Goal: Check status: Check status

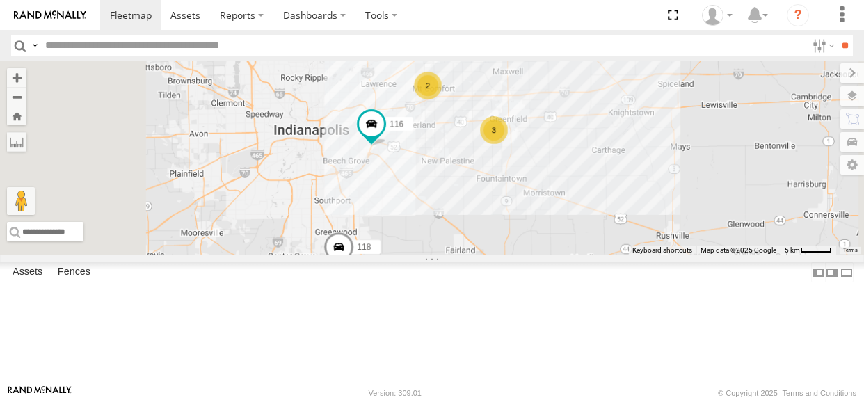
select select "**********"
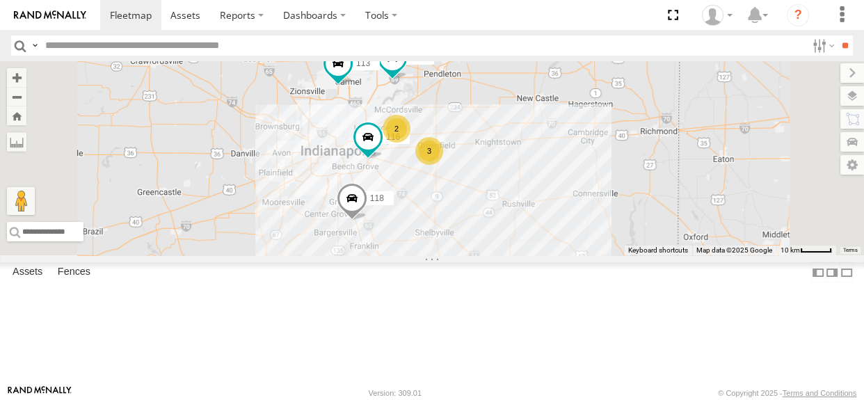
drag, startPoint x: 587, startPoint y: 257, endPoint x: 571, endPoint y: 253, distance: 16.4
click at [571, 255] on div "116 118 112 113 3 2 111" at bounding box center [432, 158] width 864 height 194
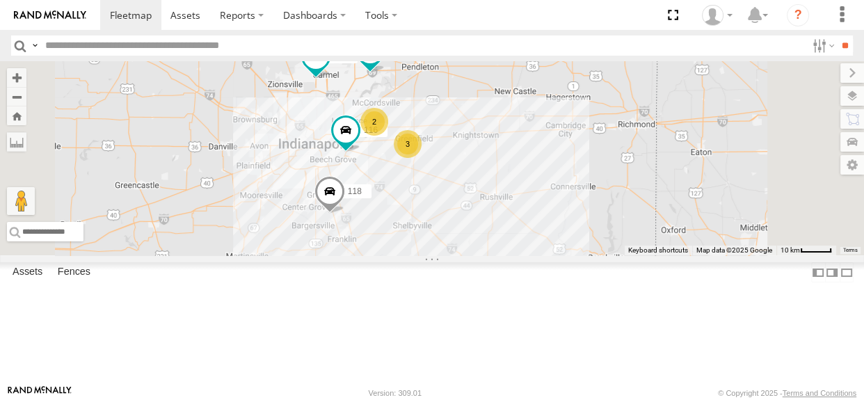
drag, startPoint x: 497, startPoint y: 166, endPoint x: 478, endPoint y: 158, distance: 20.5
click at [478, 158] on div "116 118 112 113 3 2 111" at bounding box center [432, 158] width 864 height 194
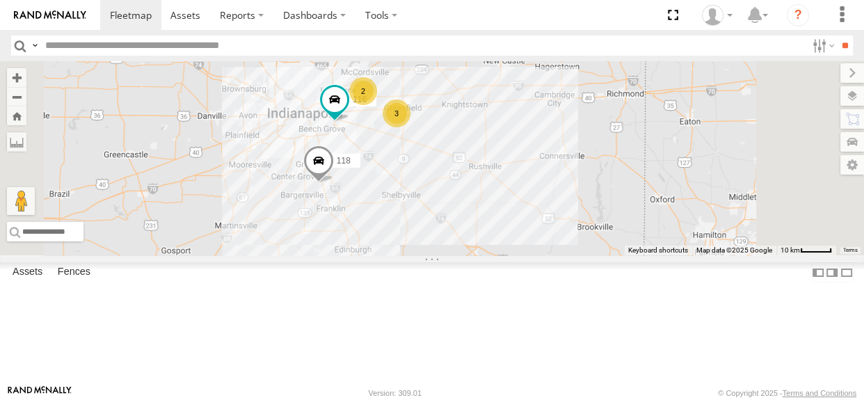
drag, startPoint x: 536, startPoint y: 242, endPoint x: 531, endPoint y: 224, distance: 18.6
click at [360, 168] on label "118" at bounding box center [342, 161] width 35 height 14
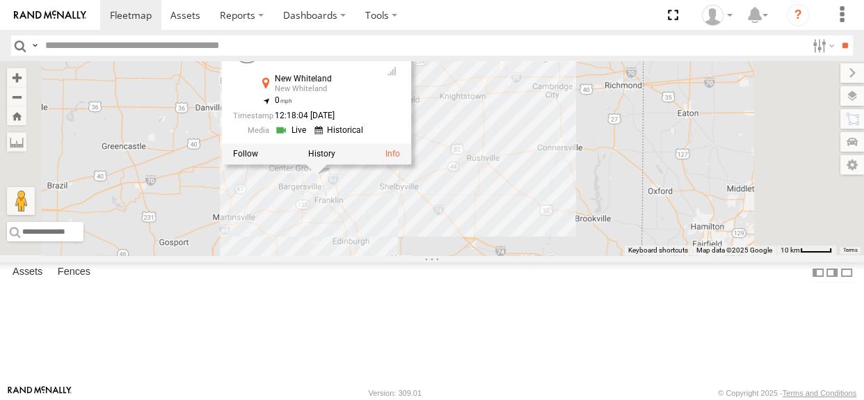
click at [547, 255] on div "116 118 112 113 3 2 111 117 118 All Assets [GEOGRAPHIC_DATA] 39.55651 , -86.103…" at bounding box center [432, 158] width 864 height 194
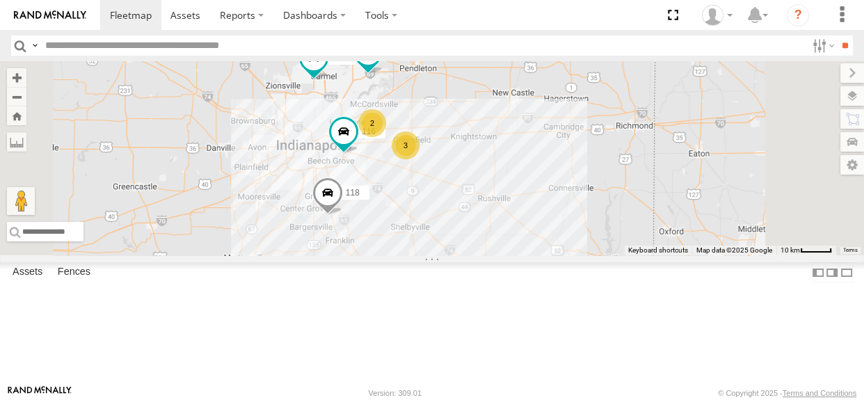
drag, startPoint x: 536, startPoint y: 248, endPoint x: 548, endPoint y: 291, distance: 44.7
click at [548, 255] on div "116 118 112 113 3 2 111 117" at bounding box center [432, 158] width 864 height 194
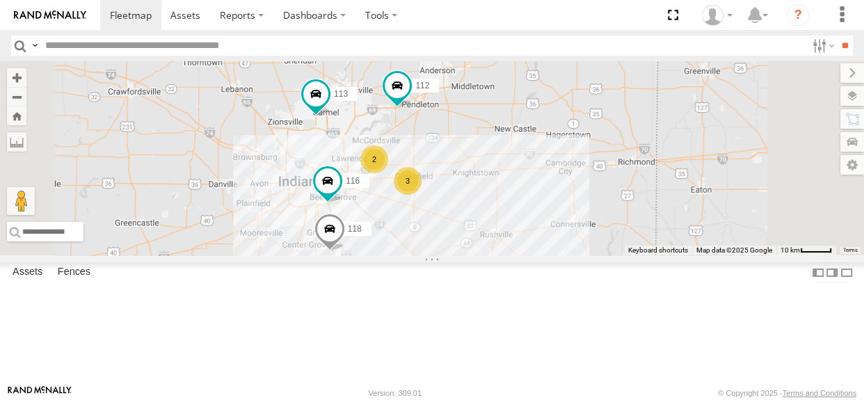
click at [609, 216] on div "116 118 112 113 111 117 3 2" at bounding box center [432, 158] width 864 height 194
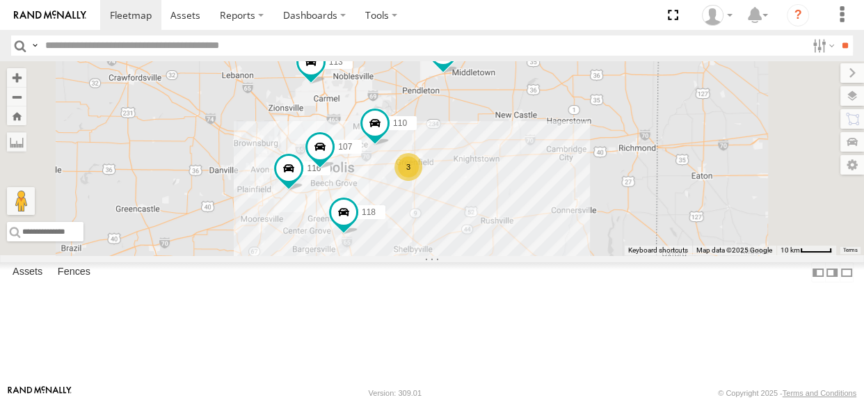
drag, startPoint x: 545, startPoint y: 262, endPoint x: 546, endPoint y: 241, distance: 21.6
click at [546, 241] on div "116 110 118 107 111 112 113 3" at bounding box center [432, 158] width 864 height 194
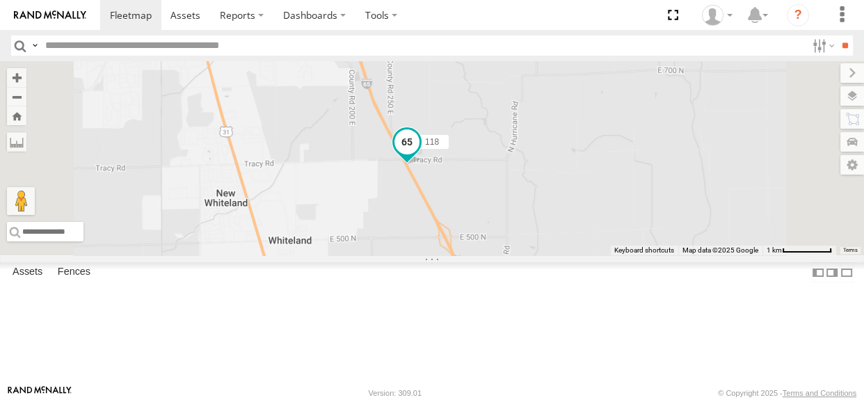
click at [419, 154] on span at bounding box center [406, 141] width 25 height 25
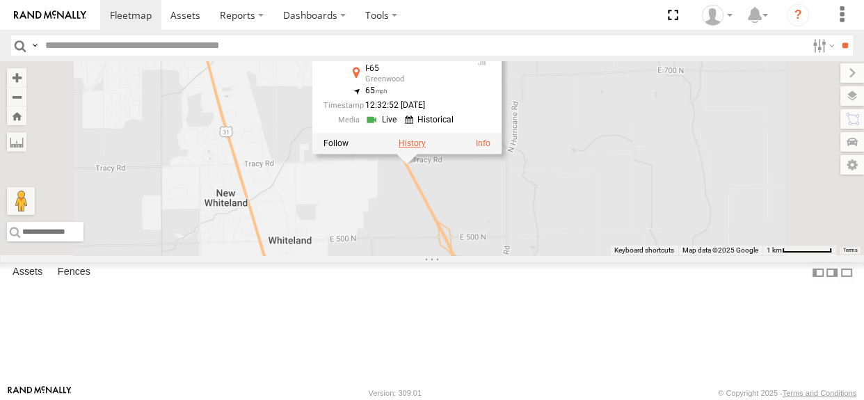
click at [426, 148] on label at bounding box center [412, 143] width 27 height 10
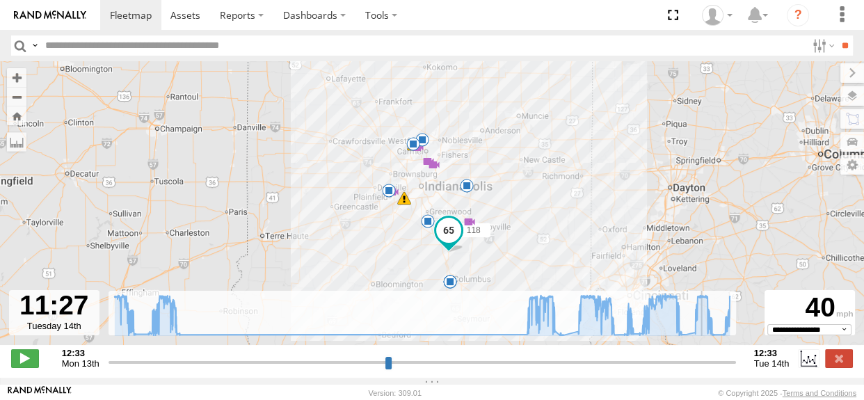
drag, startPoint x: 112, startPoint y: 371, endPoint x: 702, endPoint y: 326, distance: 592.1
click at [702, 355] on input "range" at bounding box center [421, 361] width 627 height 13
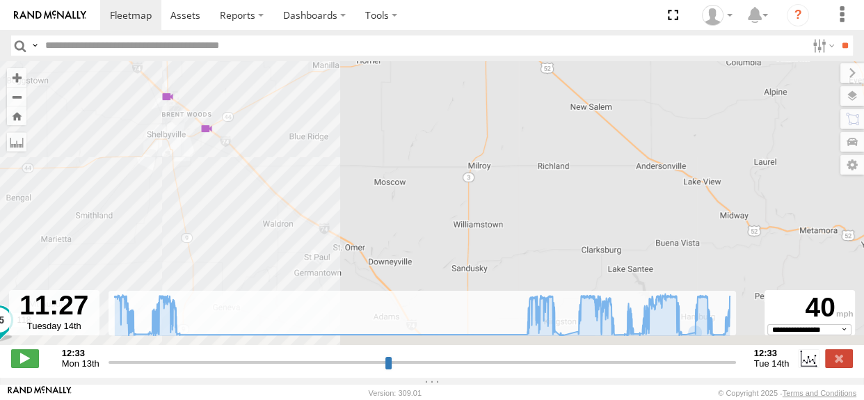
drag, startPoint x: 482, startPoint y: 243, endPoint x: 631, endPoint y: 175, distance: 163.7
click at [630, 175] on div "118 13:22 Mon 13:52 Mon 14:02 Mon 14:05 Mon 14:58 Mon 05:43 Tue 06:02 Tue 08:02…" at bounding box center [432, 210] width 864 height 298
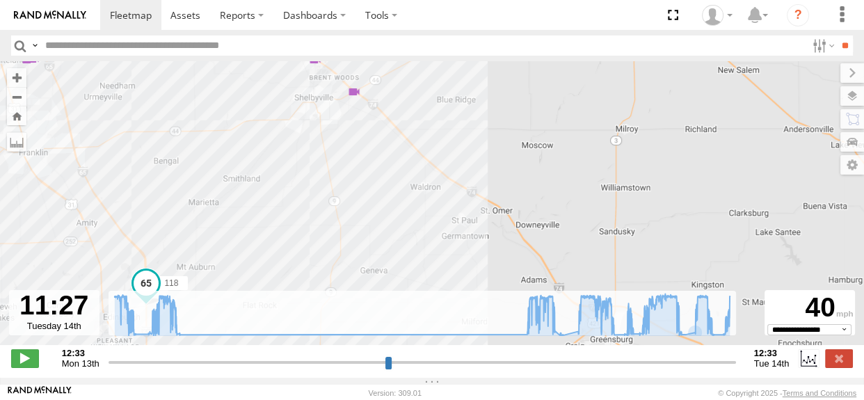
drag, startPoint x: 406, startPoint y: 207, endPoint x: 536, endPoint y: 181, distance: 131.9
click at [536, 181] on div "118 13:22 Mon 13:52 Mon 14:02 Mon 14:05 Mon 14:58 Mon 05:43 Tue 06:02 Tue 08:02…" at bounding box center [432, 210] width 864 height 298
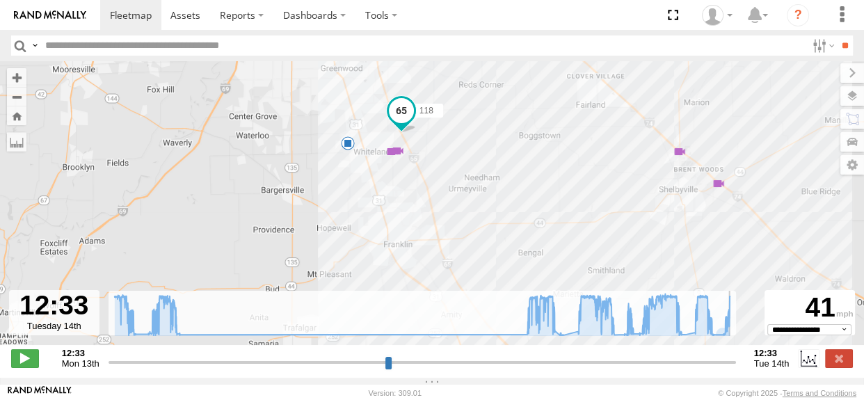
drag, startPoint x: 704, startPoint y: 371, endPoint x: 741, endPoint y: 367, distance: 37.0
type input "**********"
click at [736, 368] on input "range" at bounding box center [421, 361] width 627 height 13
click at [835, 364] on label at bounding box center [839, 358] width 28 height 18
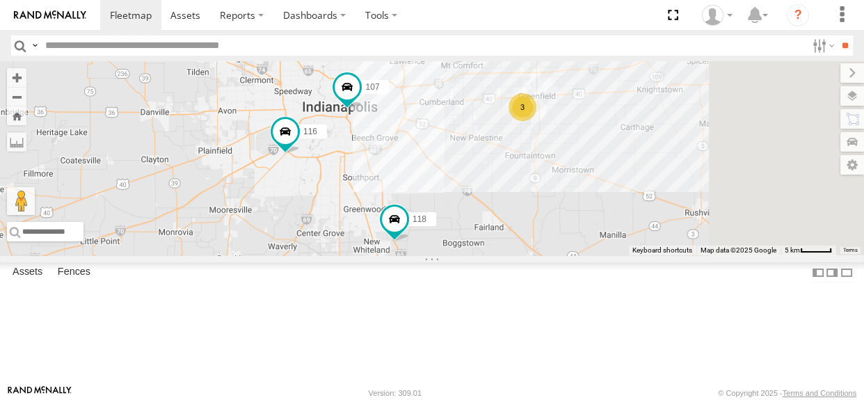
drag, startPoint x: 717, startPoint y: 188, endPoint x: 563, endPoint y: 244, distance: 163.5
click at [563, 244] on div "118 116 3 110 107" at bounding box center [432, 158] width 864 height 194
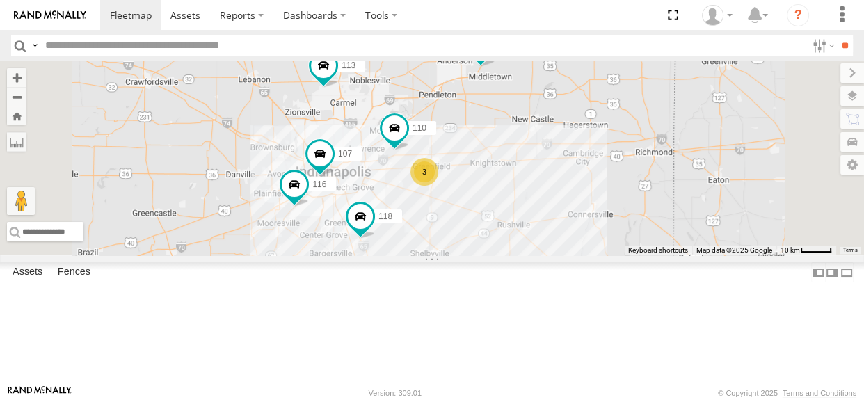
drag, startPoint x: 611, startPoint y: 121, endPoint x: 587, endPoint y: 139, distance: 30.3
click at [587, 139] on div "118 116 110 107 3 111 112 113" at bounding box center [432, 158] width 864 height 194
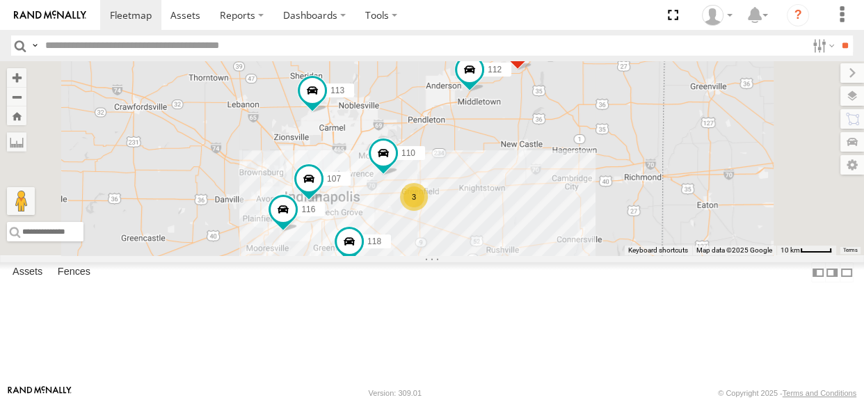
drag, startPoint x: 565, startPoint y: 259, endPoint x: 554, endPoint y: 286, distance: 28.7
click at [554, 255] on div "118 116 110 107 3 111 112 113" at bounding box center [432, 158] width 864 height 194
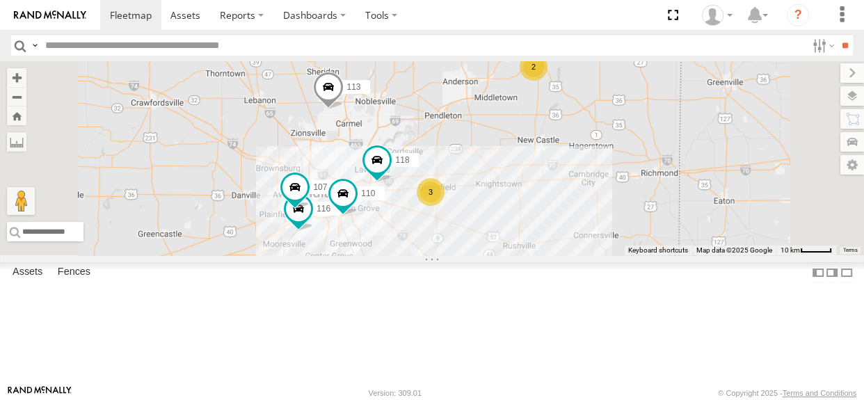
drag, startPoint x: 611, startPoint y: 199, endPoint x: 632, endPoint y: 195, distance: 21.3
click at [632, 195] on div "116 107 113 3 110 118 2" at bounding box center [432, 158] width 864 height 194
click at [549, 80] on div "2" at bounding box center [536, 66] width 28 height 28
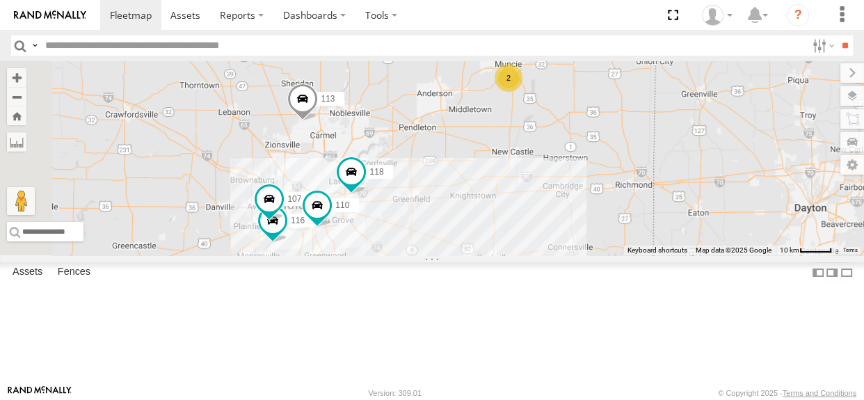
drag, startPoint x: 449, startPoint y: 254, endPoint x: 601, endPoint y: 113, distance: 206.7
click at [601, 113] on div "116 107 113 110 118 2" at bounding box center [432, 158] width 864 height 194
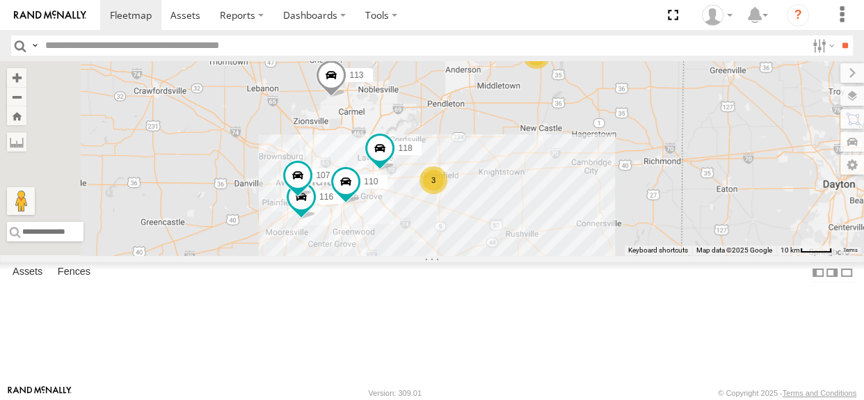
drag, startPoint x: 487, startPoint y: 227, endPoint x: 512, endPoint y: 205, distance: 33.0
click at [512, 205] on div "116 107 113 110 118 2 3" at bounding box center [432, 158] width 864 height 194
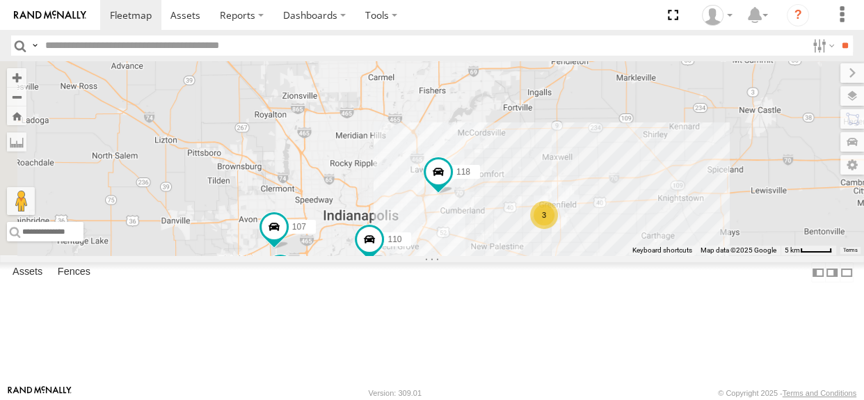
drag, startPoint x: 469, startPoint y: 218, endPoint x: 530, endPoint y: 243, distance: 65.2
click at [530, 243] on div "116 107 113 110 118 3" at bounding box center [432, 158] width 864 height 194
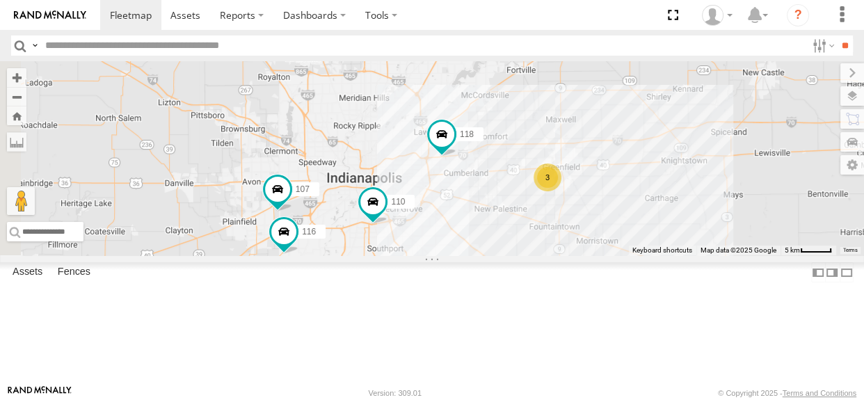
drag, startPoint x: 621, startPoint y: 296, endPoint x: 628, endPoint y: 263, distance: 34.1
click at [628, 255] on div "116 107 113 110 118 3" at bounding box center [432, 158] width 864 height 194
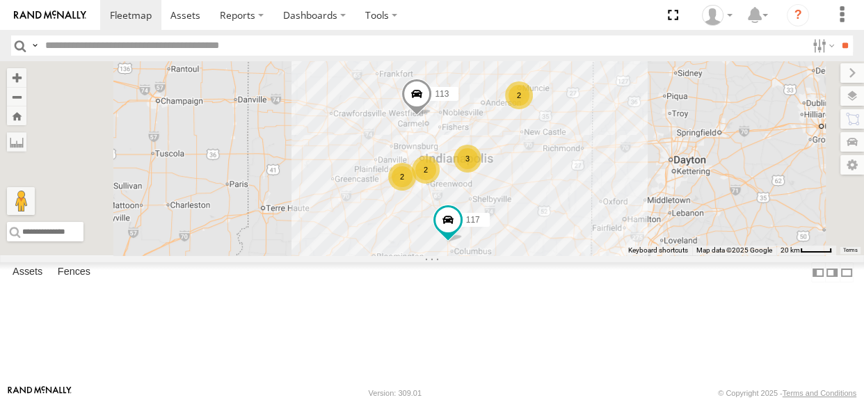
click at [667, 233] on div "113 117 3 2 2 2" at bounding box center [432, 158] width 864 height 194
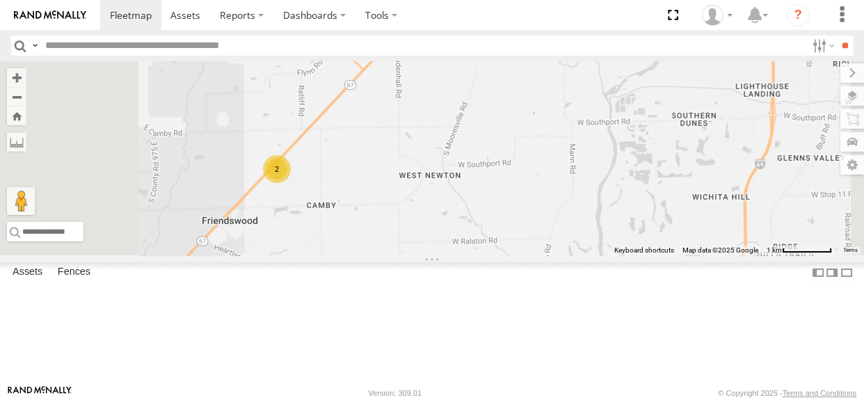
click at [291, 183] on div "2" at bounding box center [277, 169] width 28 height 28
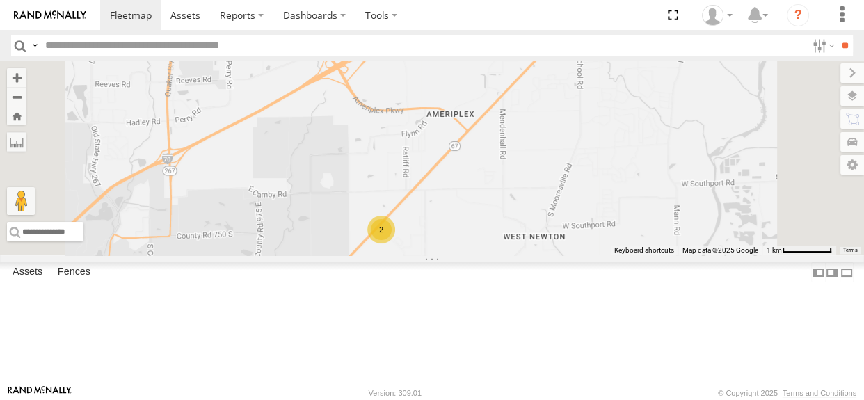
drag, startPoint x: 522, startPoint y: 223, endPoint x: 498, endPoint y: 250, distance: 36.0
click at [498, 250] on div "107 117 113 2" at bounding box center [432, 158] width 864 height 194
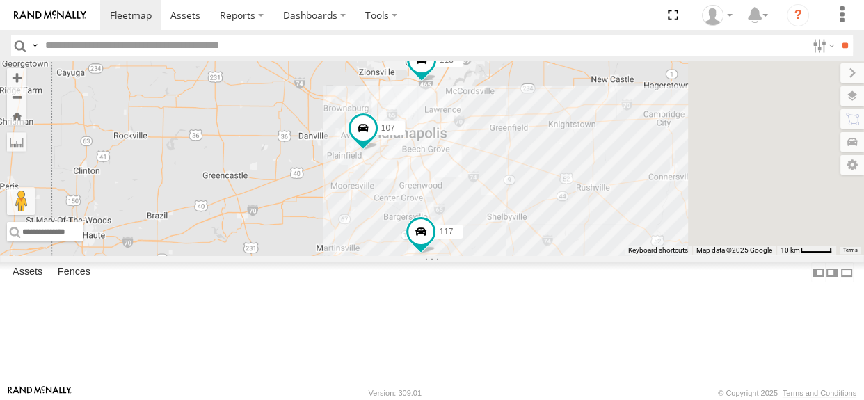
drag, startPoint x: 708, startPoint y: 230, endPoint x: 564, endPoint y: 233, distance: 144.0
click at [564, 233] on div "107 117 113" at bounding box center [432, 158] width 864 height 194
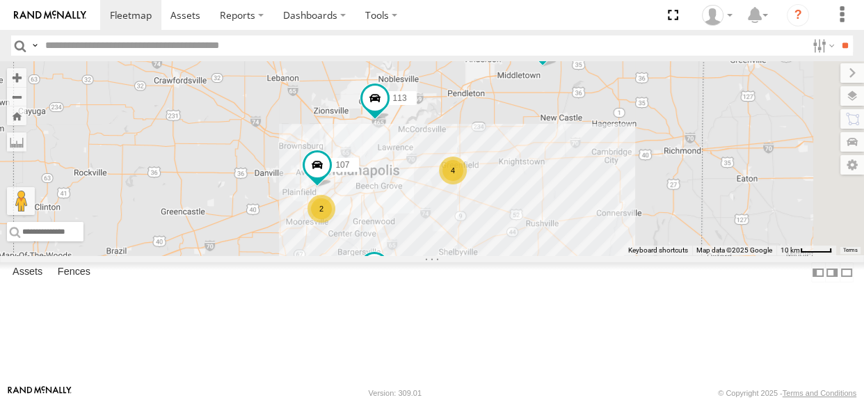
drag, startPoint x: 593, startPoint y: 211, endPoint x: 587, endPoint y: 249, distance: 38.0
click at [587, 249] on div "107 117 113 4 2 111 112" at bounding box center [432, 158] width 864 height 194
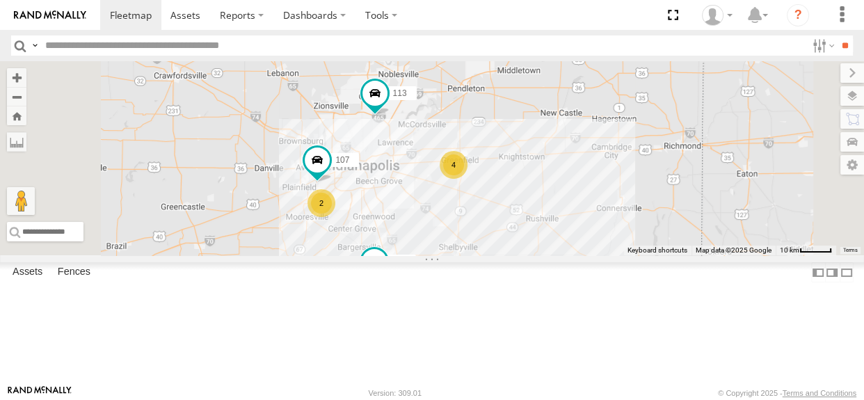
drag, startPoint x: 590, startPoint y: 274, endPoint x: 647, endPoint y: 152, distance: 134.4
click at [647, 152] on div "107 117 113 111 112 4 2" at bounding box center [432, 158] width 864 height 194
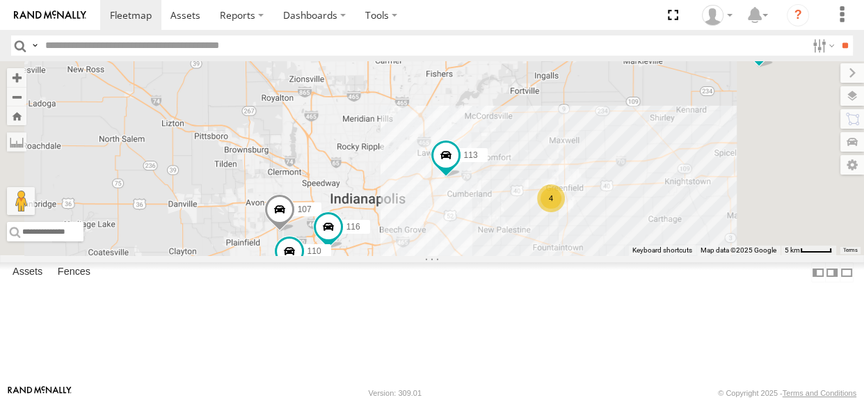
drag, startPoint x: 687, startPoint y: 204, endPoint x: 677, endPoint y: 184, distance: 21.8
click at [677, 184] on div "107 117 111 112 113 116 110 4" at bounding box center [432, 158] width 864 height 194
